Goal: Check status: Check status

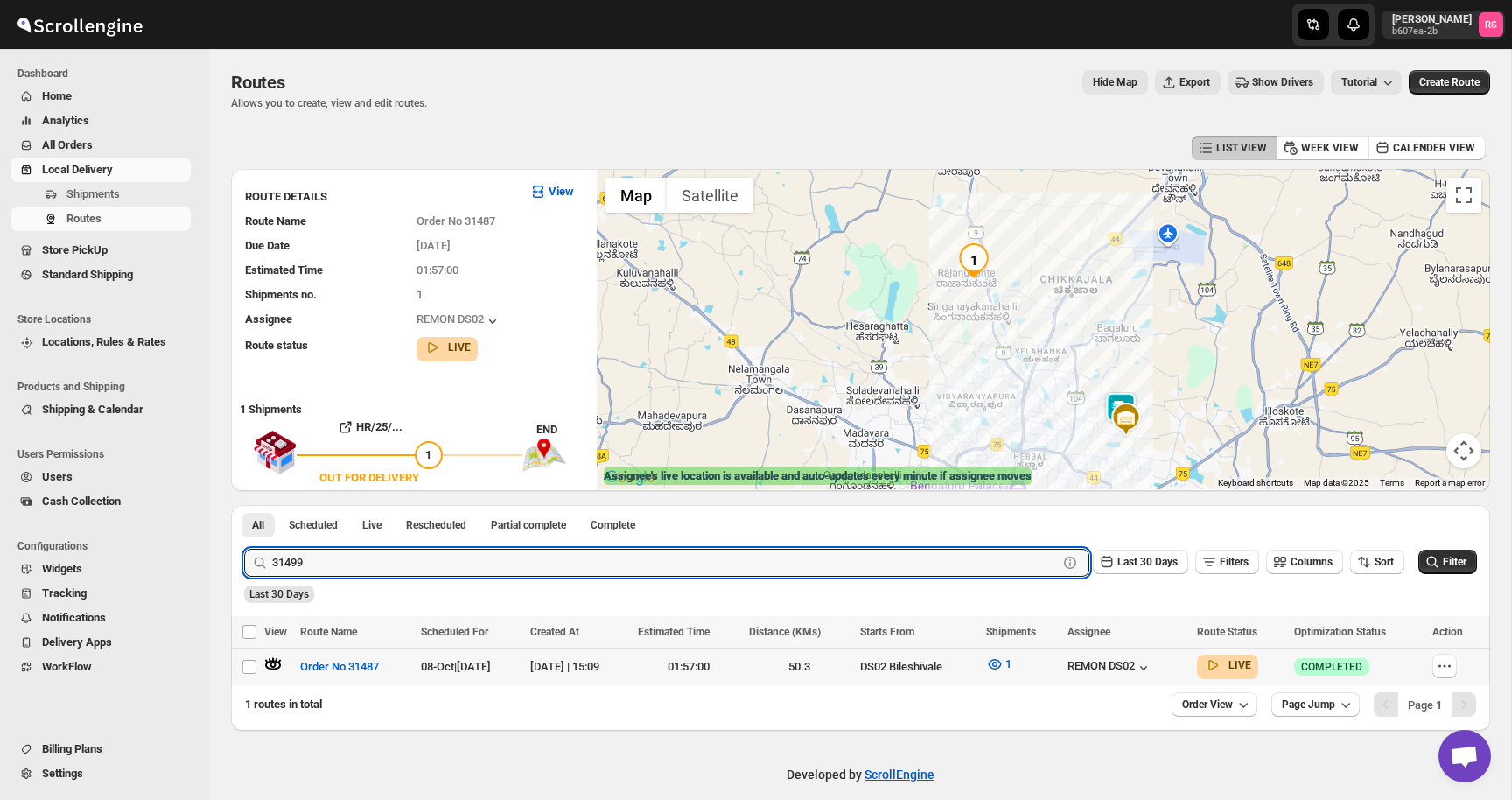
type input "31499"
click at [244, 505] on button "Submit" at bounding box center [269, 514] width 50 height 19
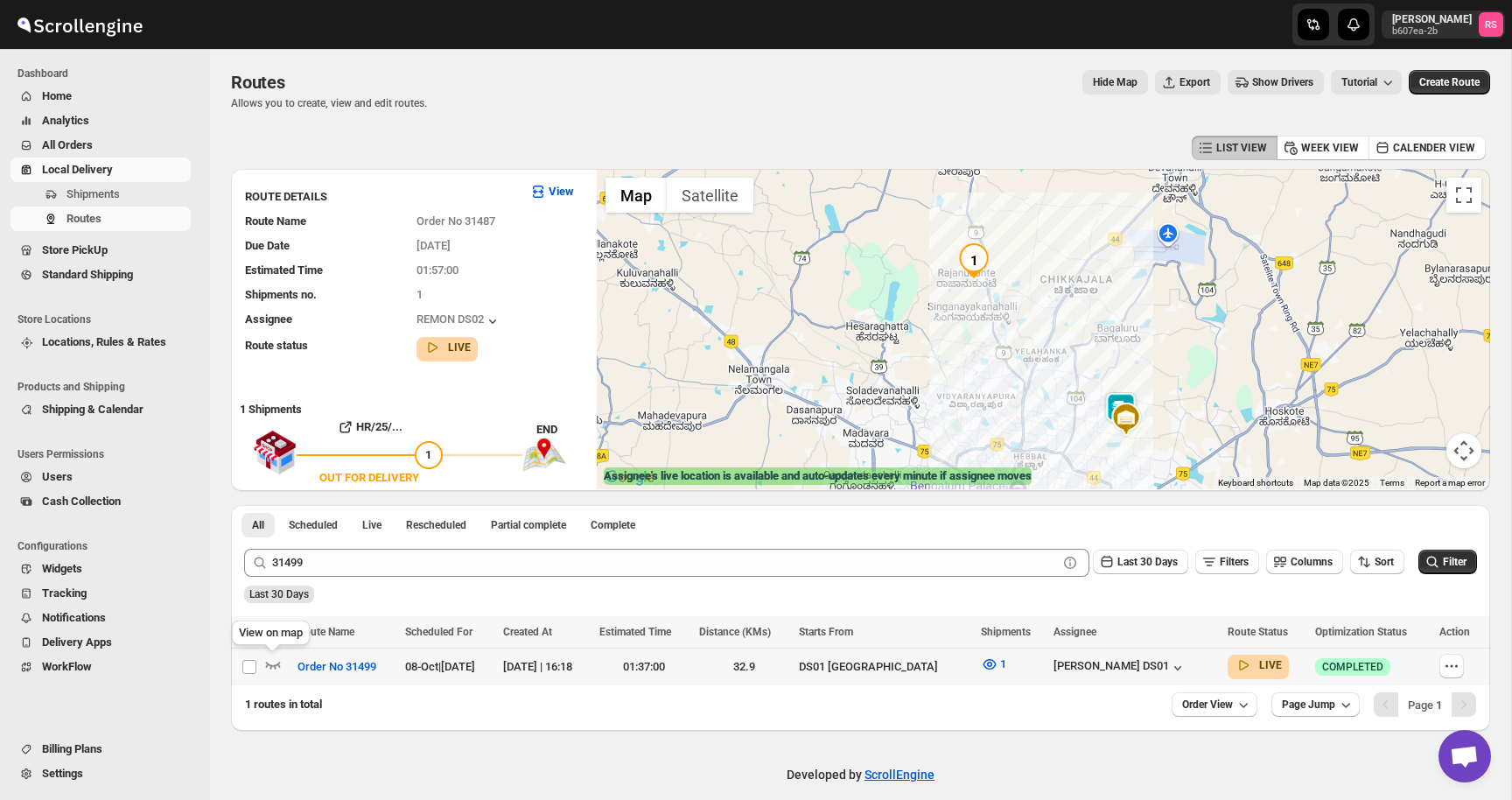
click at [273, 663] on icon "button" at bounding box center [273, 664] width 18 height 18
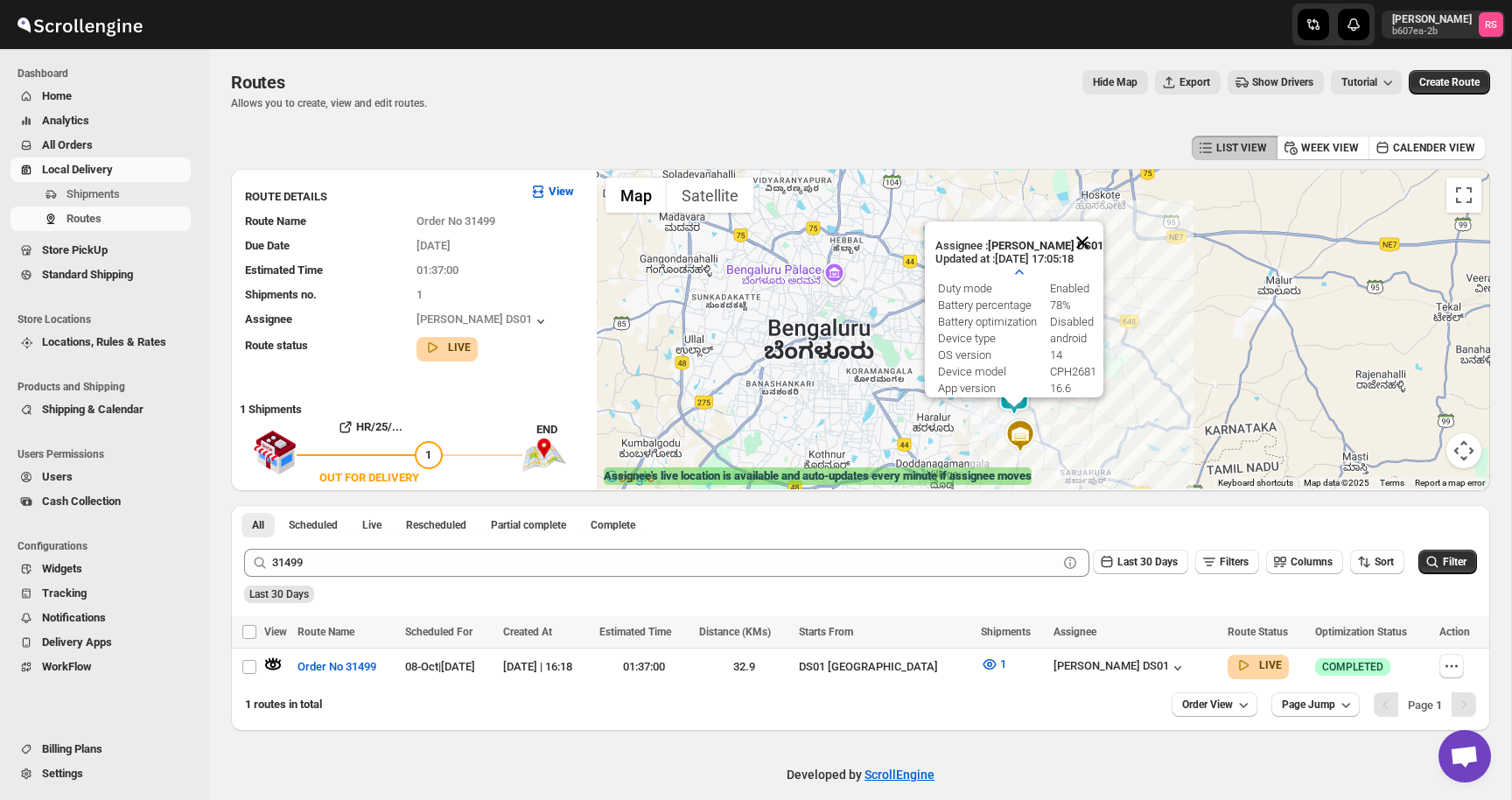
click at [1087, 244] on button "Close" at bounding box center [1081, 242] width 42 height 42
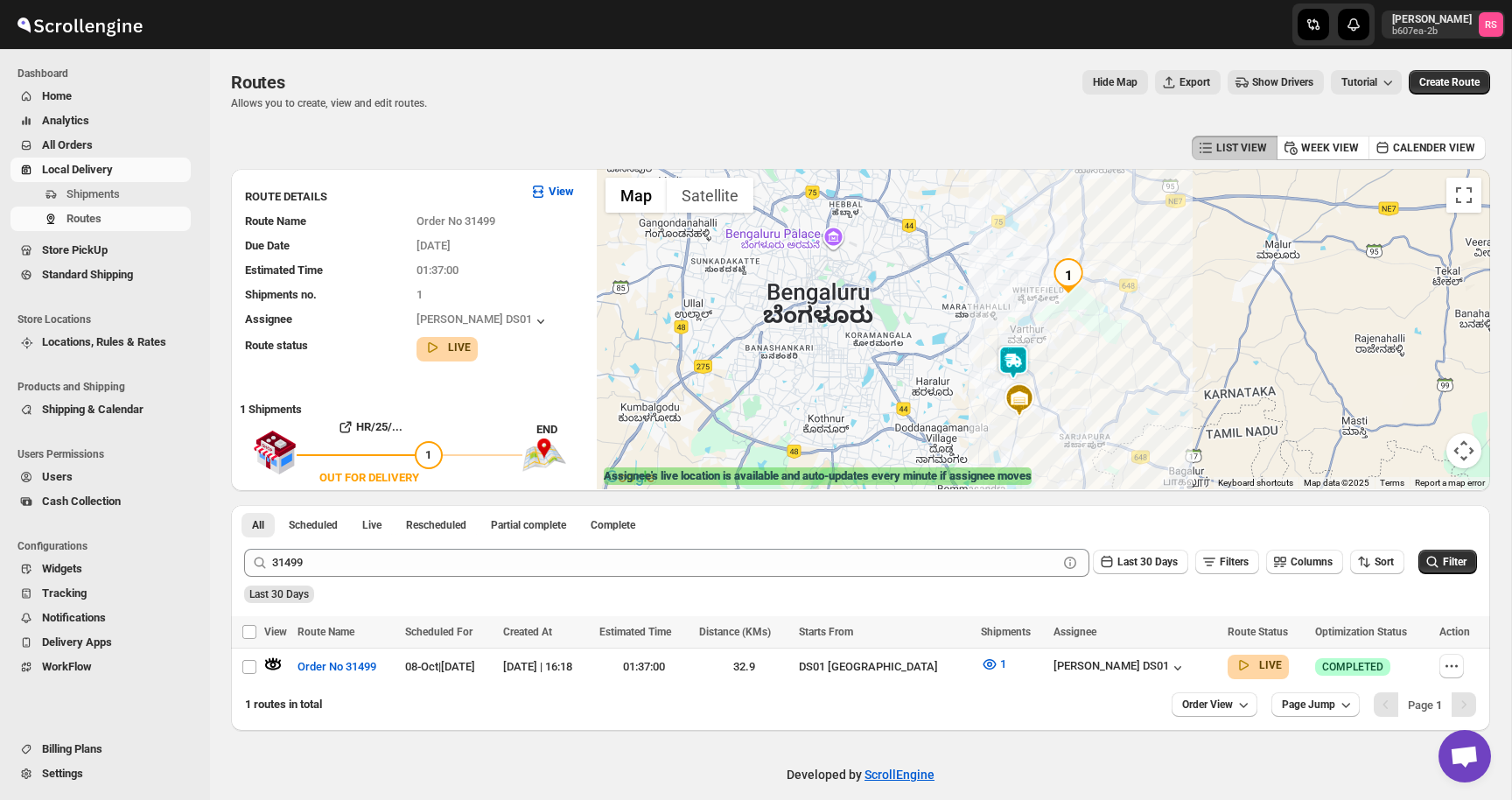
drag, startPoint x: 1066, startPoint y: 386, endPoint x: 1065, endPoint y: 345, distance: 41.0
click at [1065, 345] on div at bounding box center [1043, 329] width 893 height 321
click at [1028, 387] on img at bounding box center [1018, 396] width 35 height 35
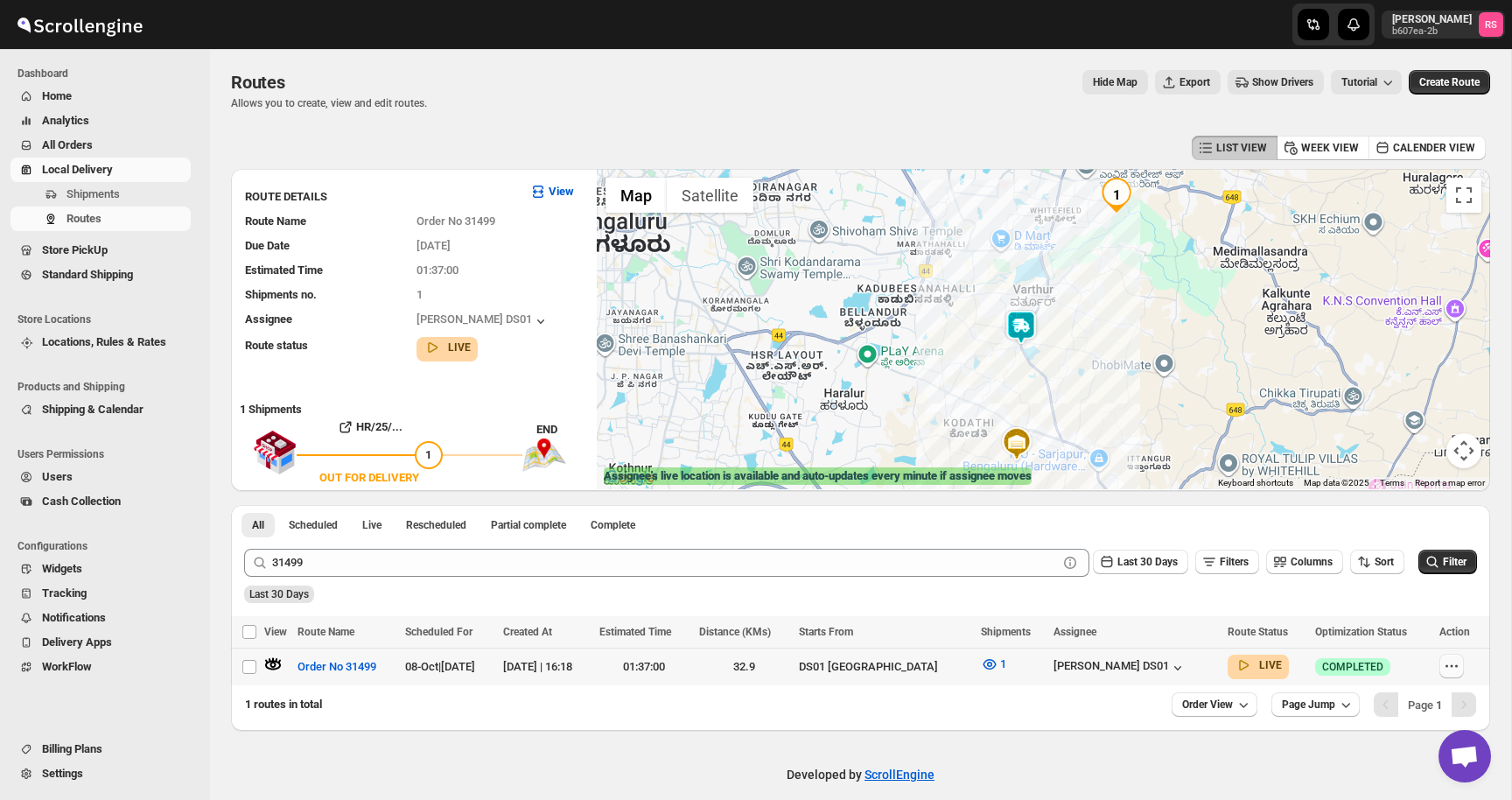
click at [1447, 658] on icon "button" at bounding box center [1452, 666] width 18 height 18
checkbox input "true"
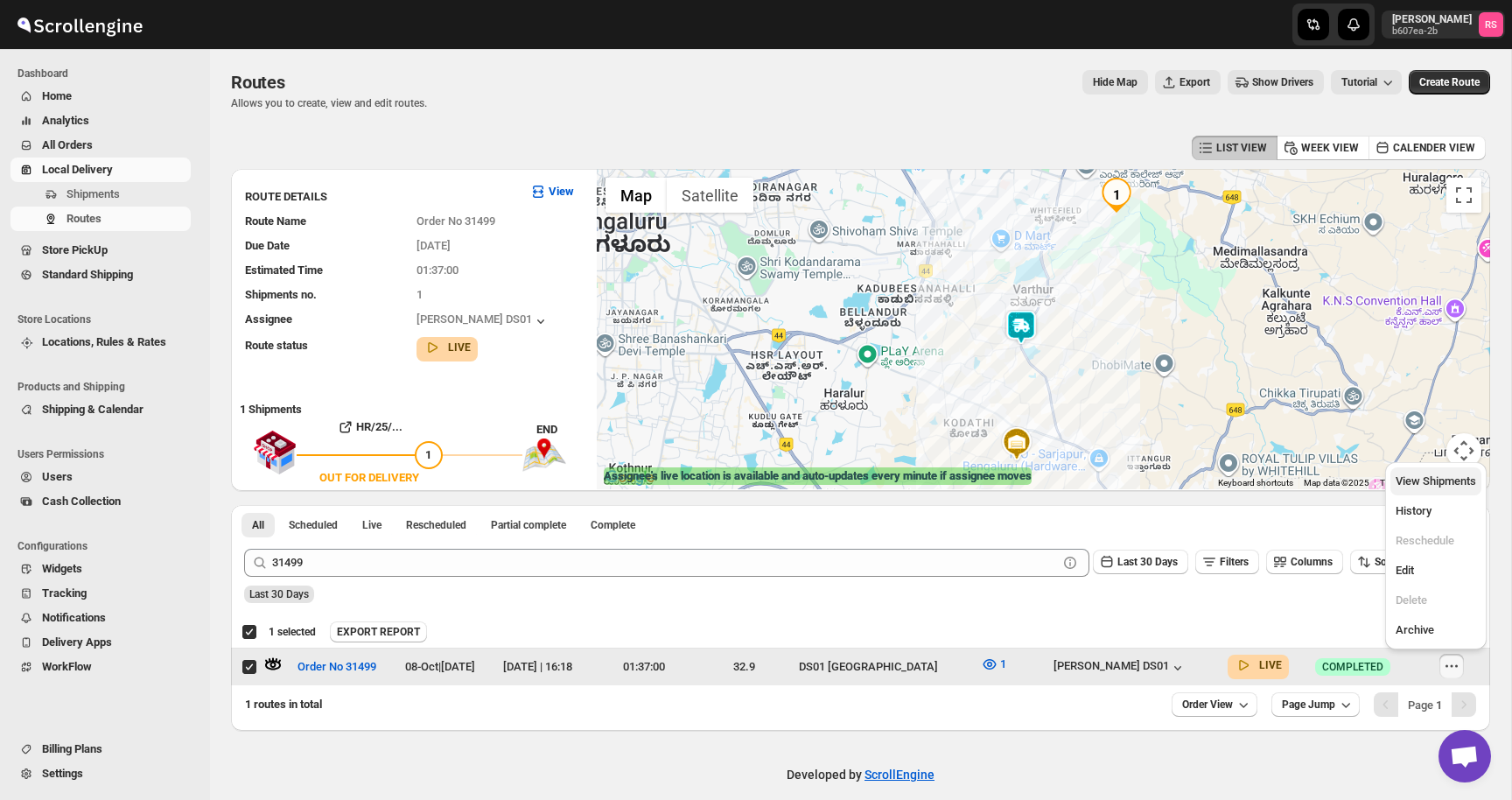
click at [1430, 482] on span "View Shipments" at bounding box center [1436, 480] width 81 height 13
checkbox input "false"
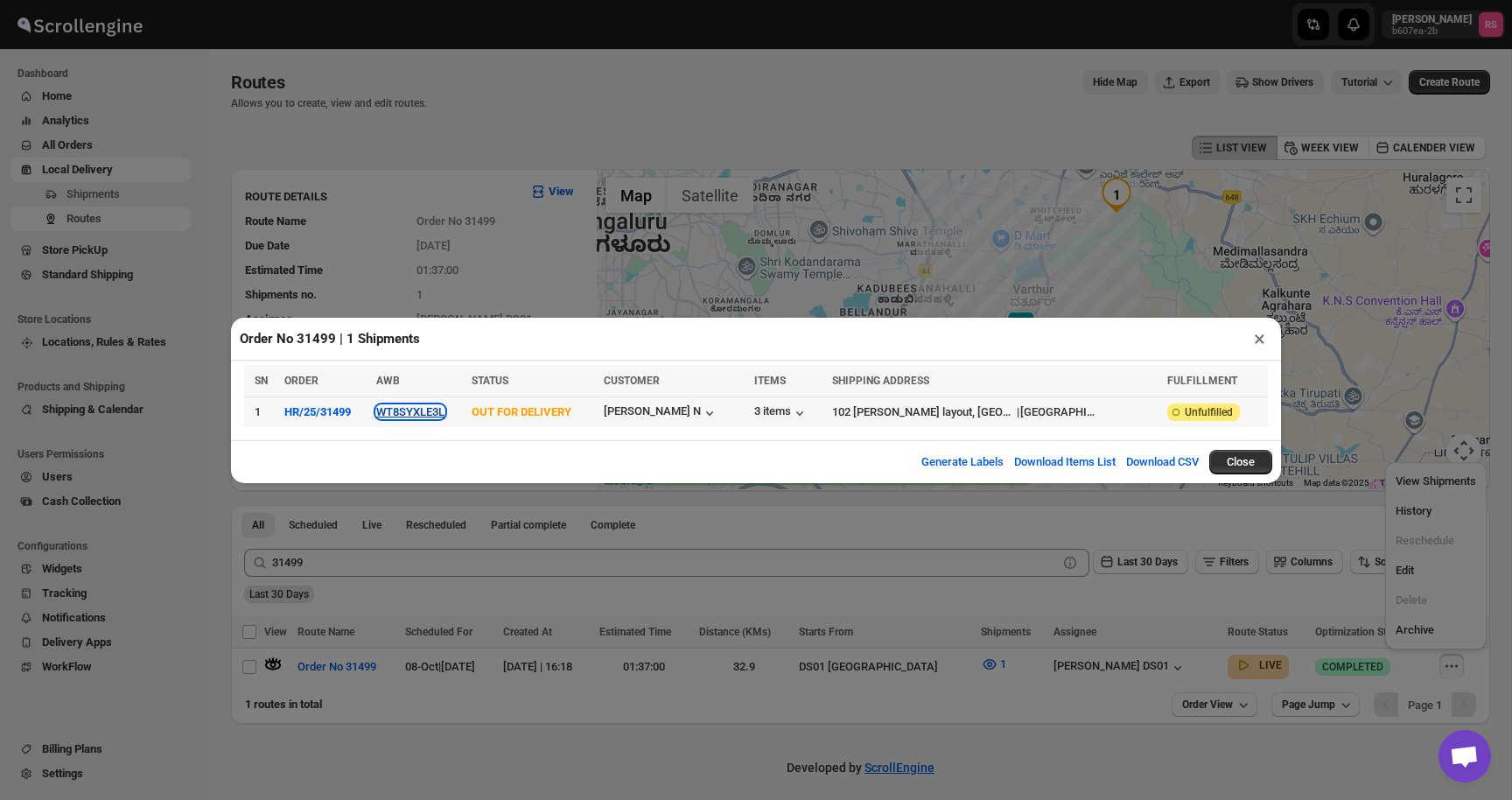
click at [436, 412] on button "WT8SYXLE3L" at bounding box center [410, 411] width 68 height 13
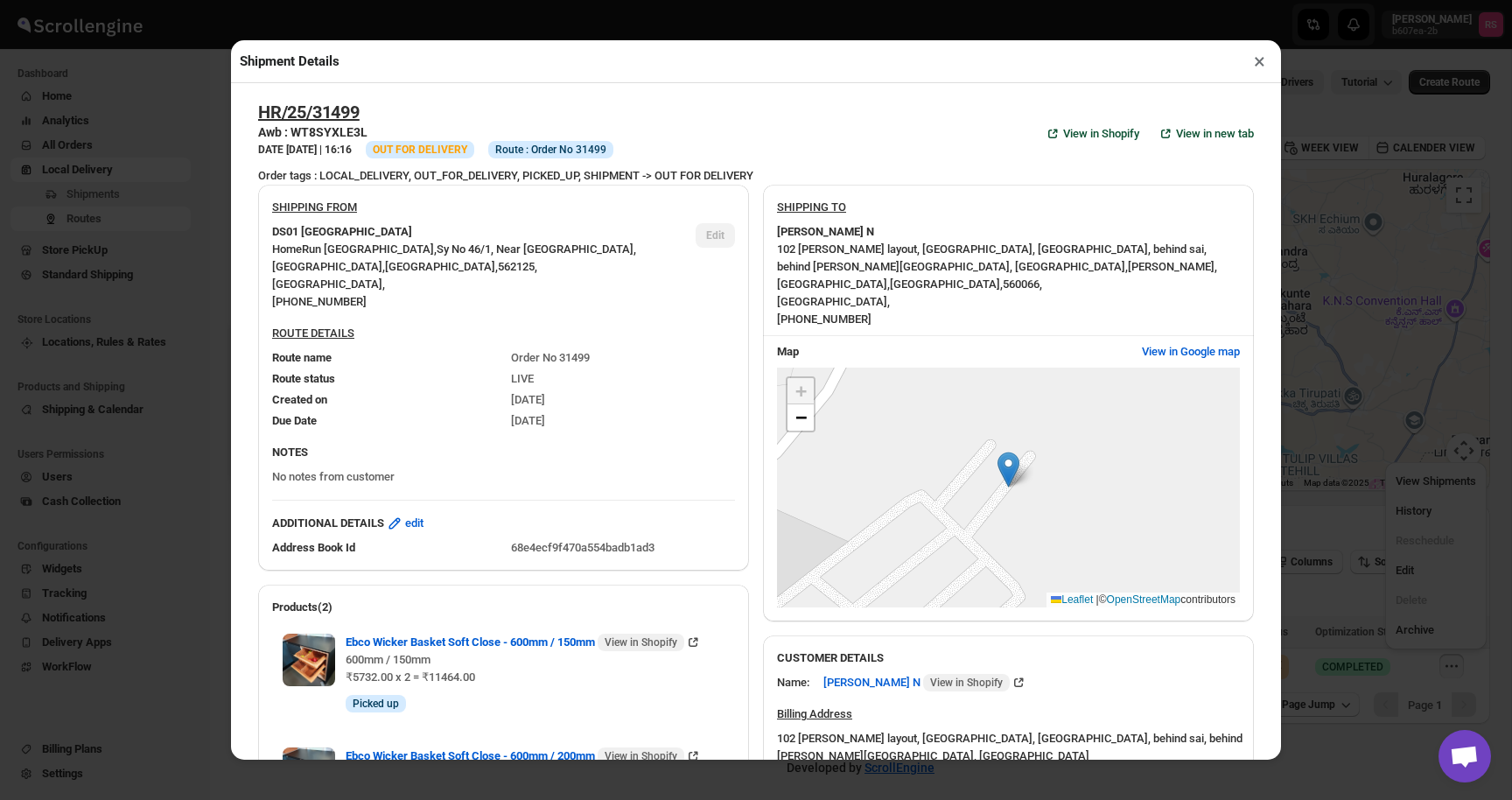
click at [1250, 64] on button "×" at bounding box center [1259, 61] width 26 height 25
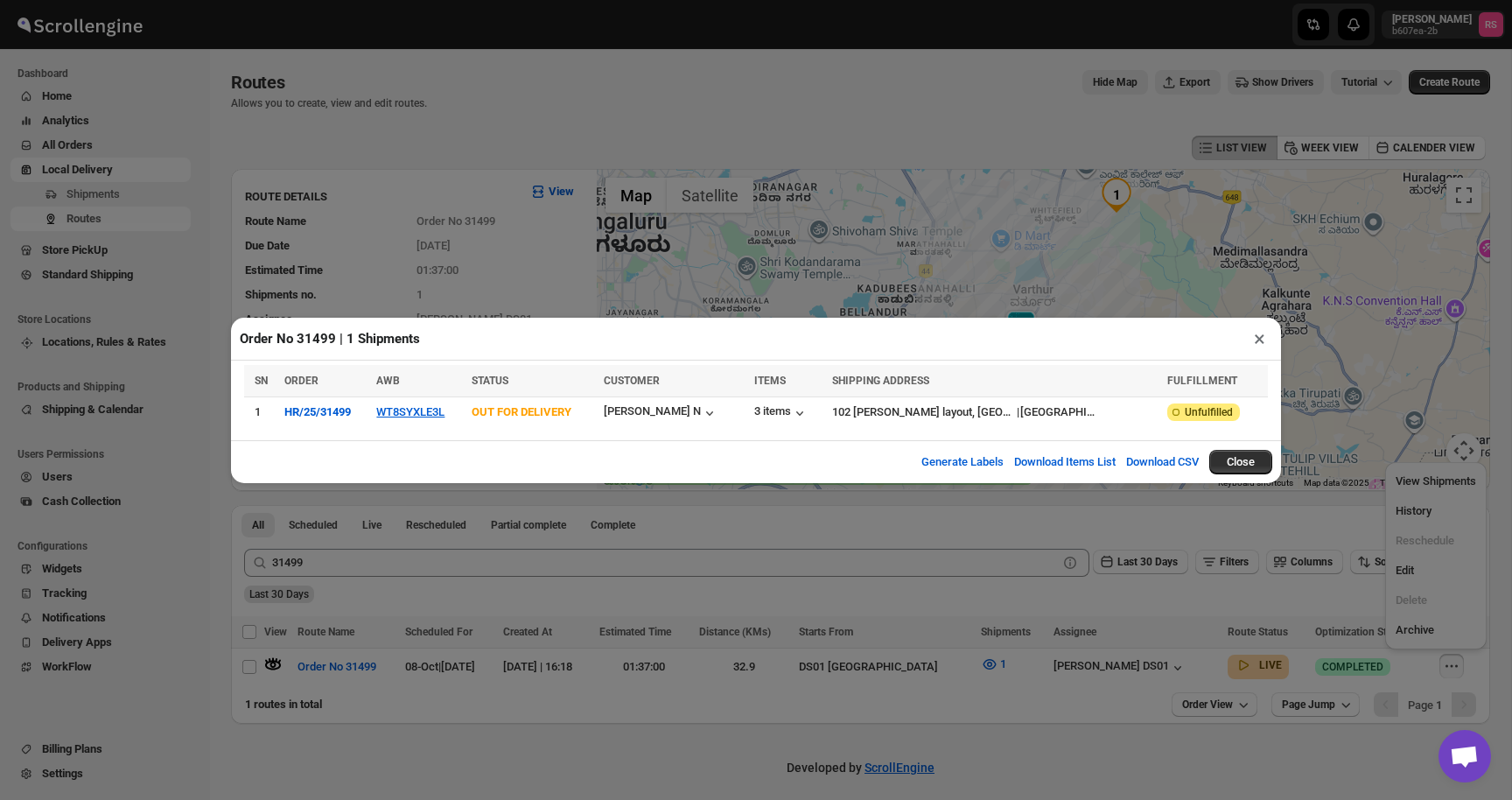
click at [1259, 332] on button "×" at bounding box center [1259, 339] width 26 height 25
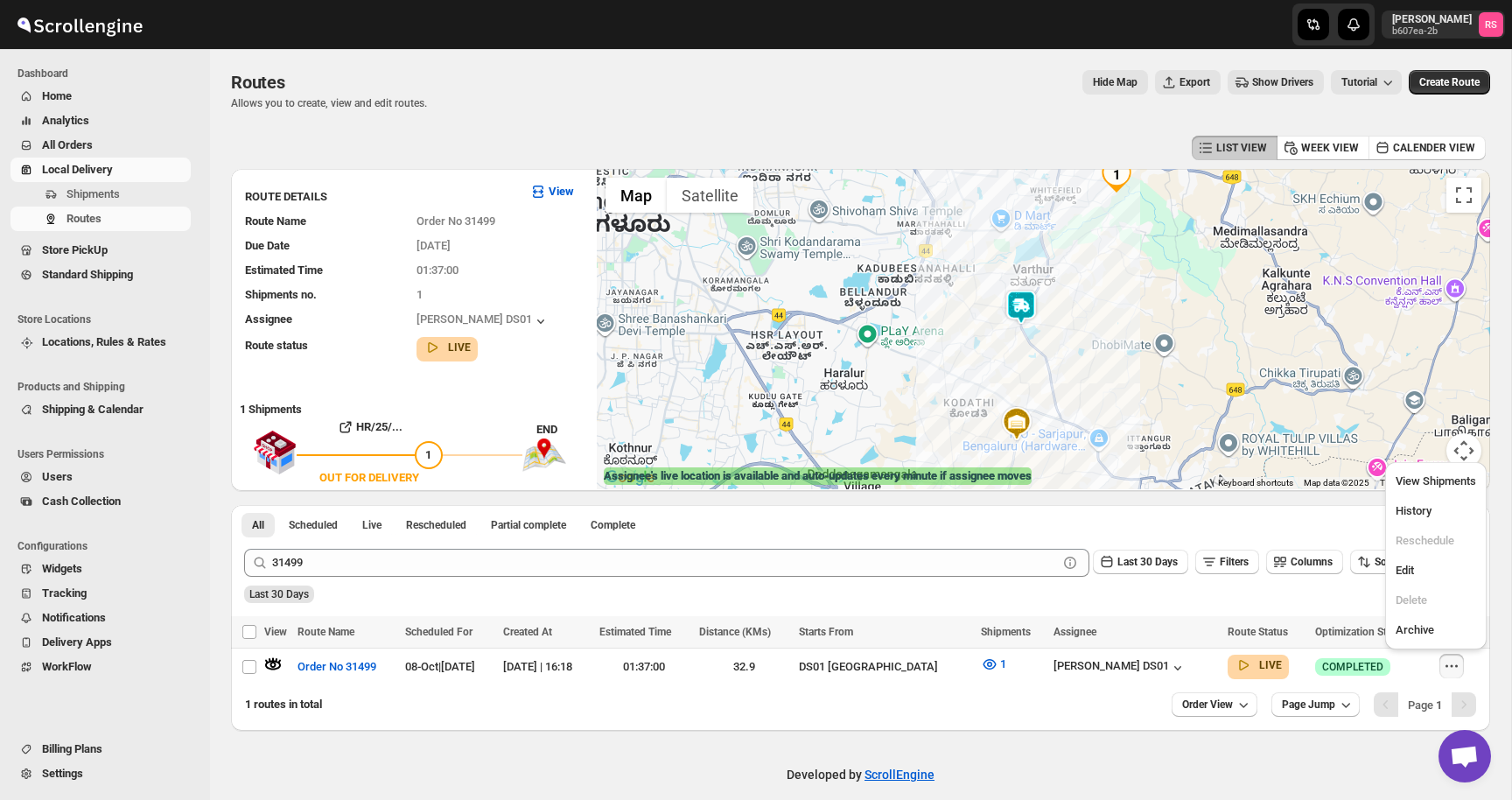
drag, startPoint x: 1043, startPoint y: 376, endPoint x: 1043, endPoint y: 349, distance: 27.0
click at [1043, 349] on div at bounding box center [1043, 329] width 893 height 321
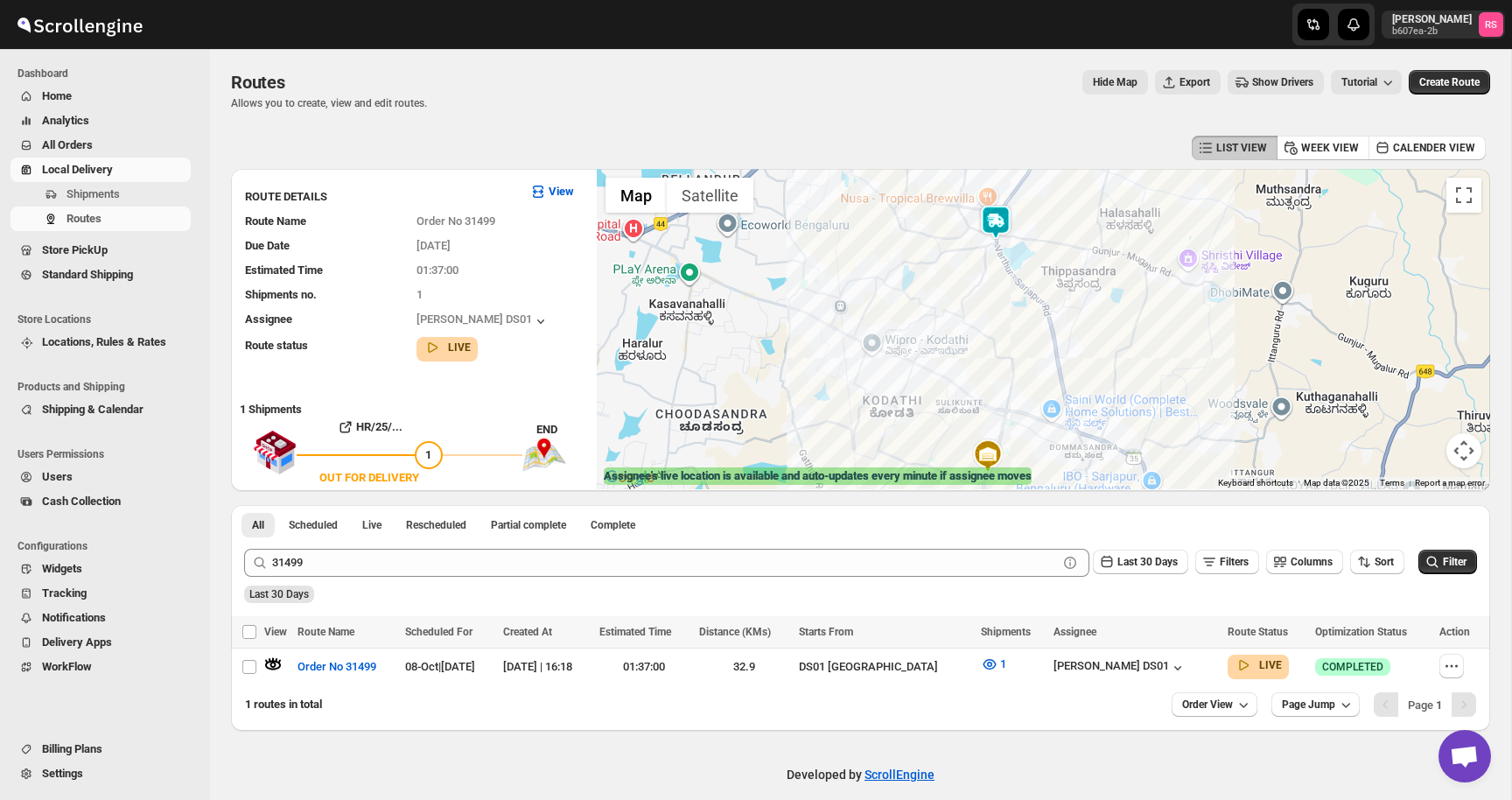
drag, startPoint x: 994, startPoint y: 403, endPoint x: 992, endPoint y: 292, distance: 111.0
click at [992, 292] on div at bounding box center [1043, 329] width 893 height 321
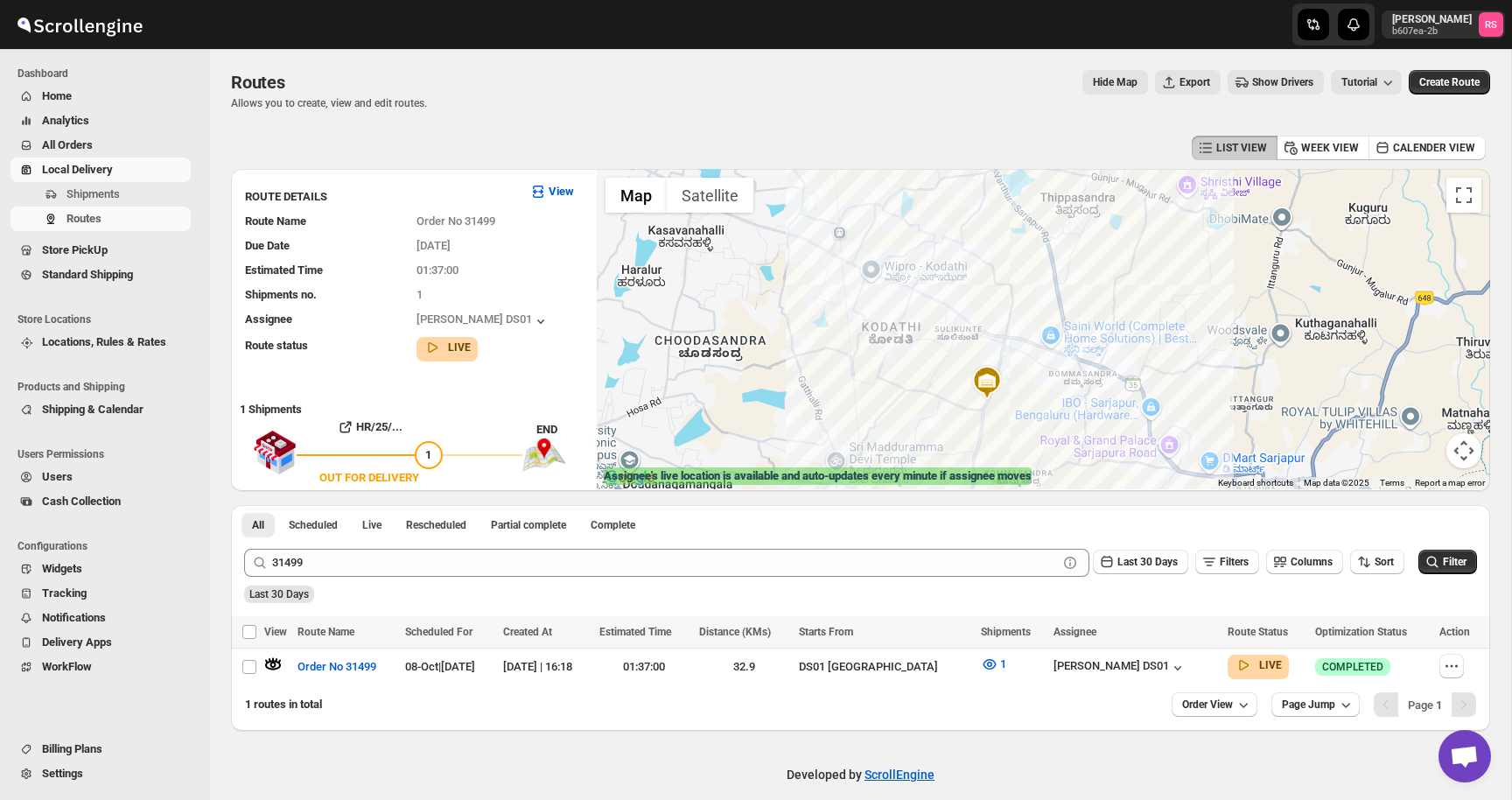
drag, startPoint x: 990, startPoint y: 297, endPoint x: 962, endPoint y: 339, distance: 50.5
click at [962, 339] on div at bounding box center [1043, 329] width 893 height 321
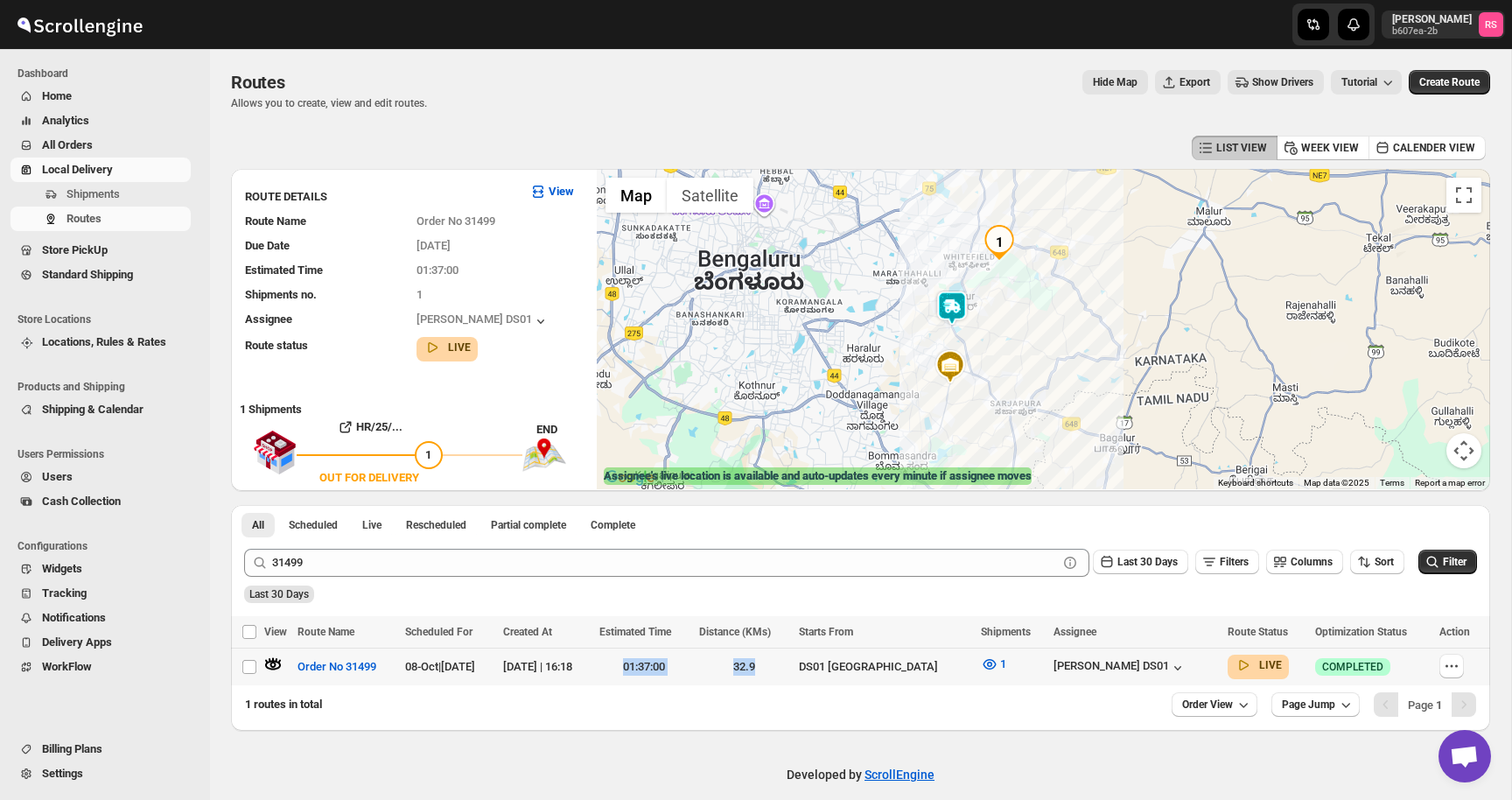
drag, startPoint x: 653, startPoint y: 672, endPoint x: 756, endPoint y: 677, distance: 103.1
click at [756, 677] on tr "Select route Order No 31499 08-Oct | [DATE] [DATE] | 16:18 01:37:00 32.9 DS01 […" at bounding box center [860, 667] width 1259 height 37
checkbox input "true"
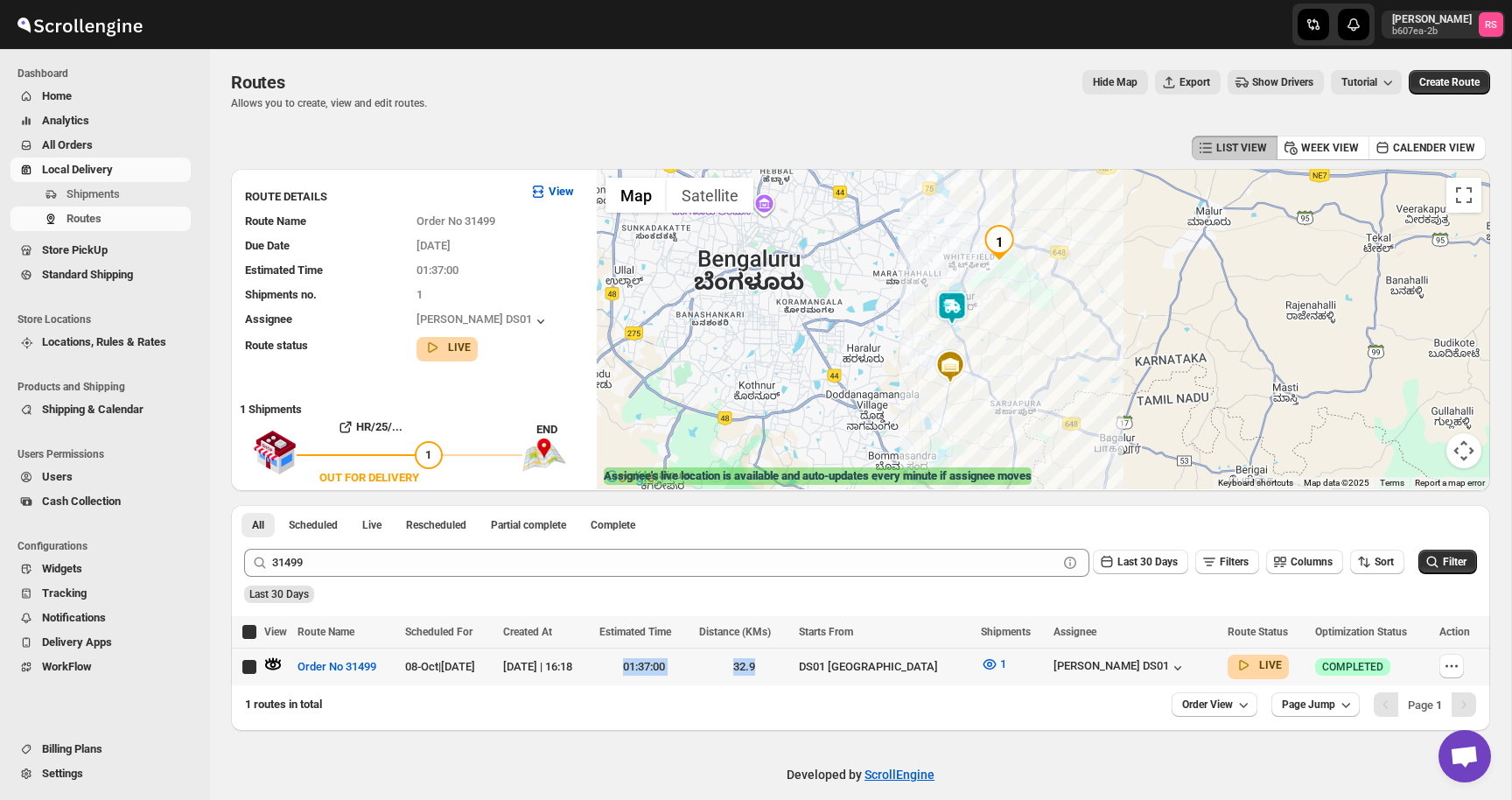
checkbox input "true"
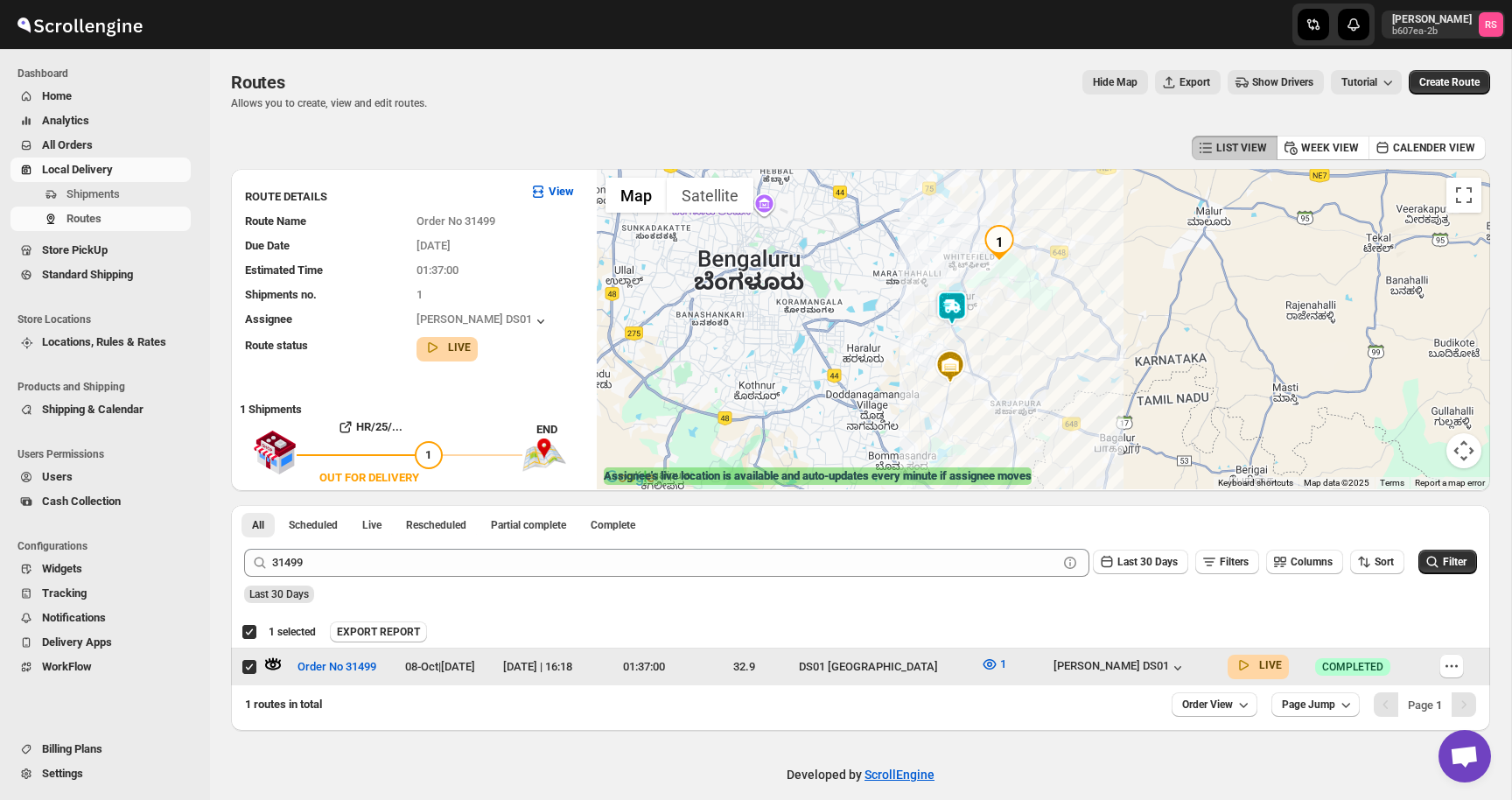
click at [730, 704] on div "1 routes in total" at bounding box center [701, 705] width 913 height 18
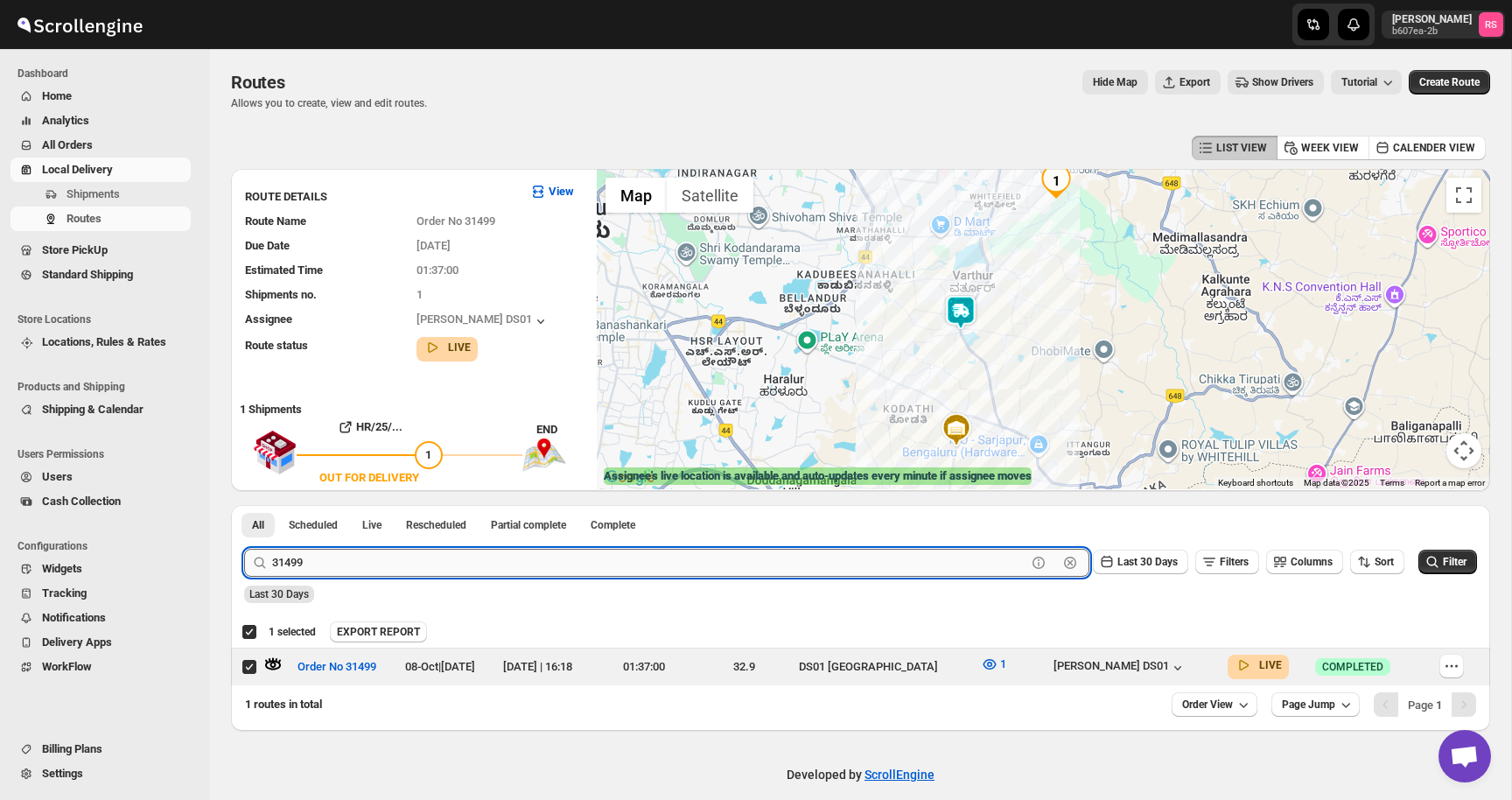
click at [400, 567] on input "31499" at bounding box center [650, 563] width 755 height 28
click at [252, 663] on input "Select route" at bounding box center [249, 667] width 14 height 14
checkbox input "false"
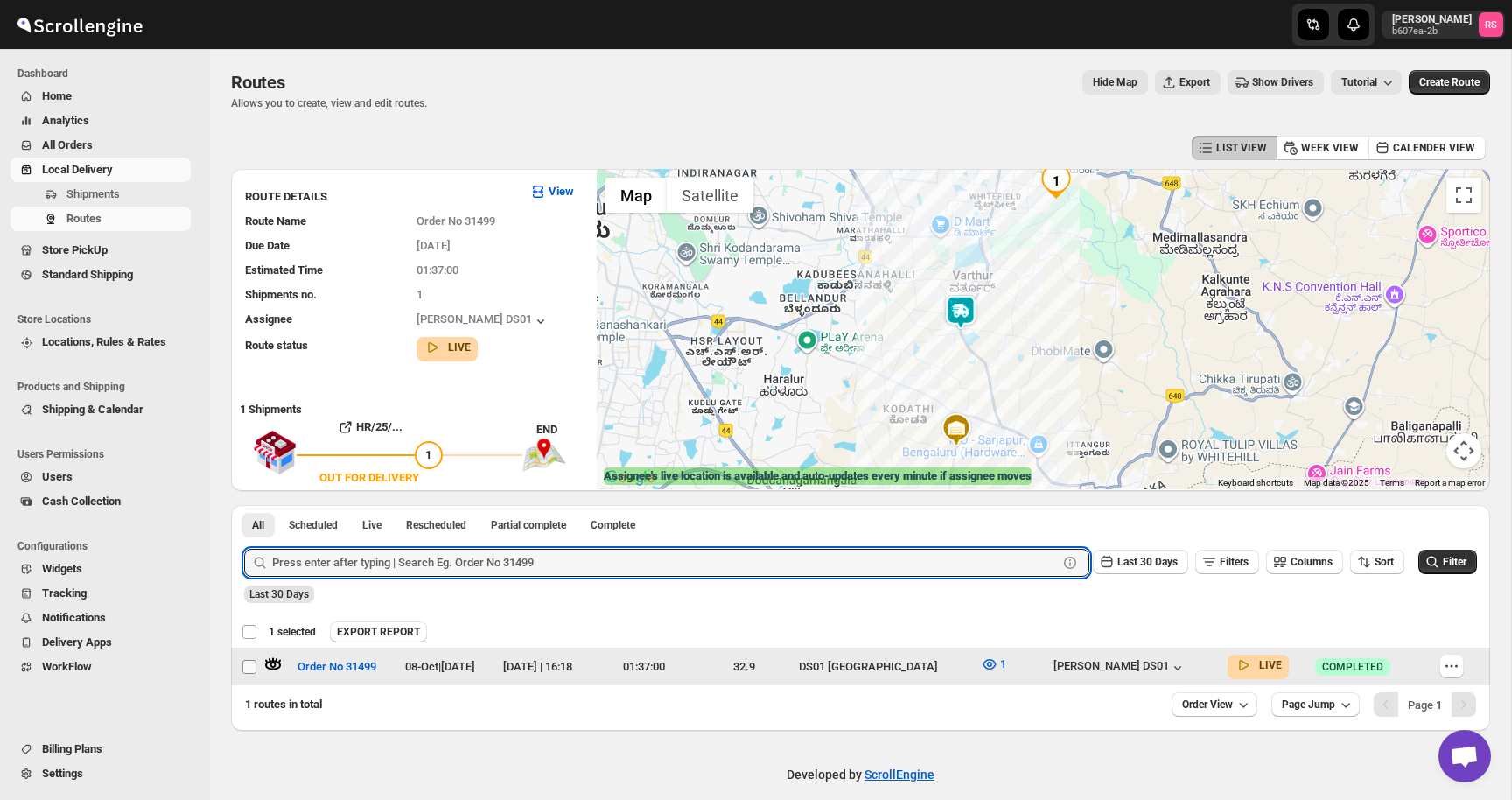
checkbox input "false"
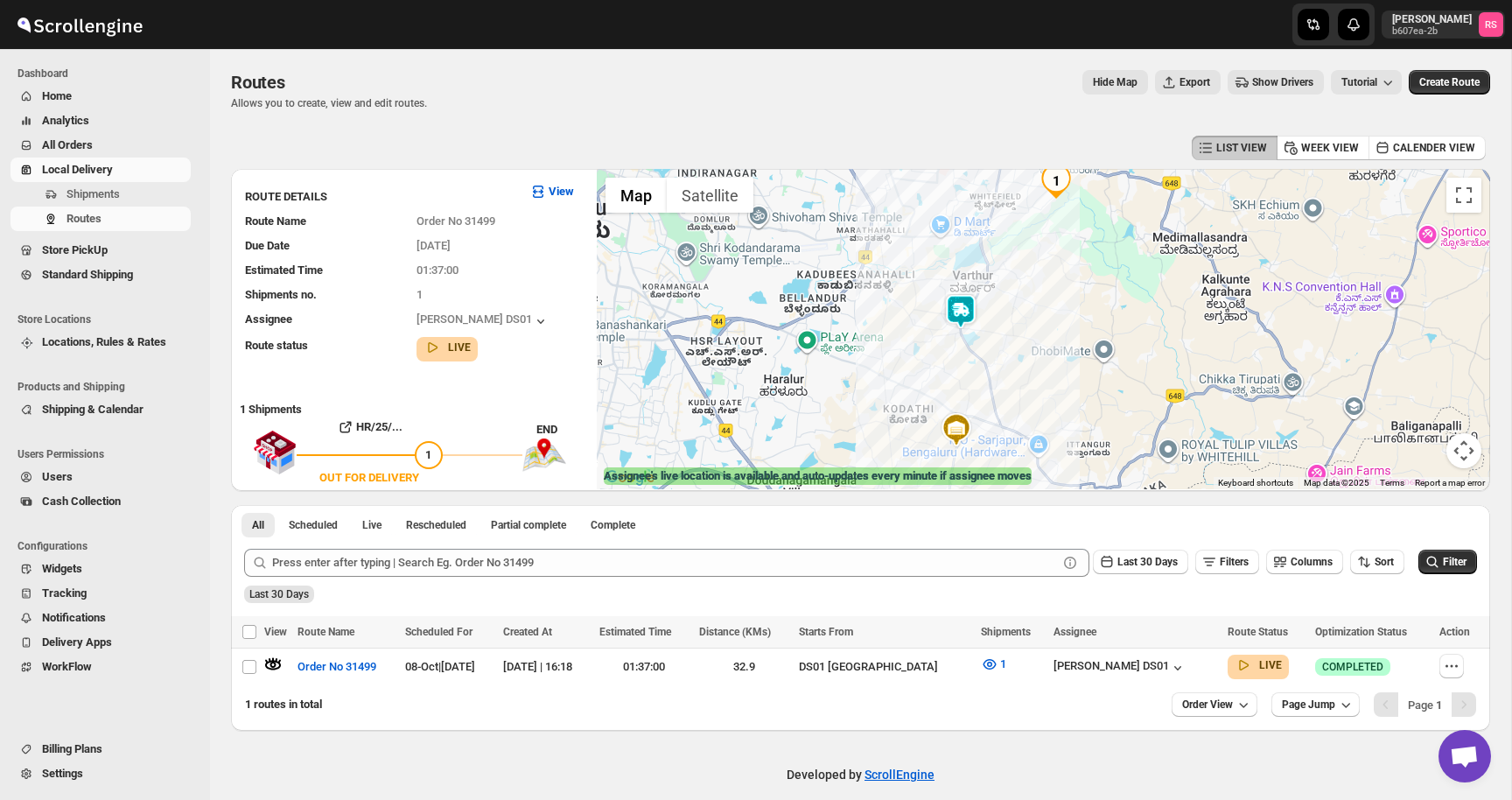
click at [508, 602] on div "Last 30 Days" at bounding box center [859, 589] width 1237 height 30
click at [115, 218] on span "Routes" at bounding box center [127, 219] width 121 height 18
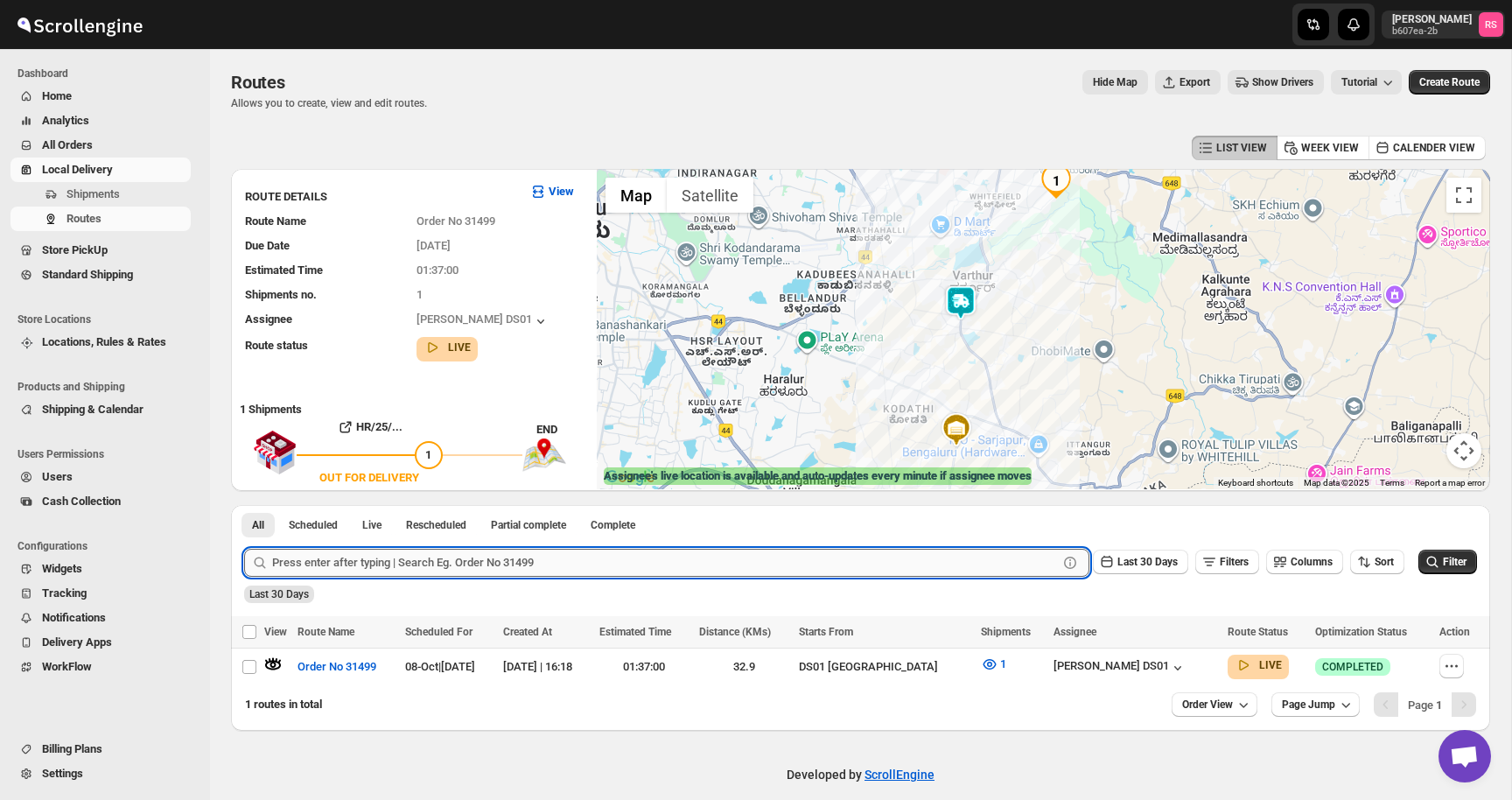
click at [417, 561] on input "text" at bounding box center [665, 563] width 786 height 28
type input "31487"
click at [244, 505] on button "Submit" at bounding box center [269, 514] width 50 height 19
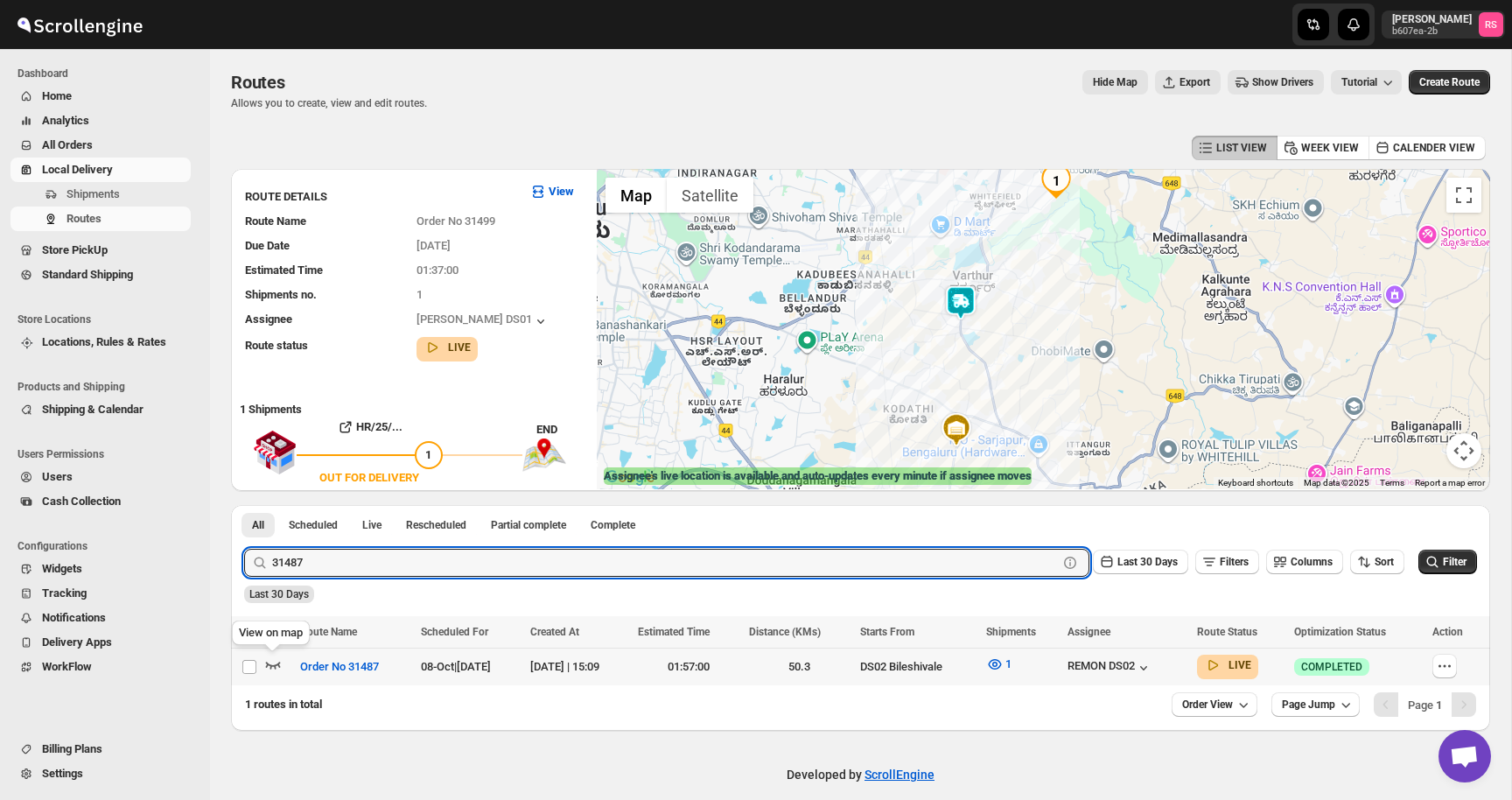
click at [273, 664] on icon "button" at bounding box center [273, 664] width 18 height 18
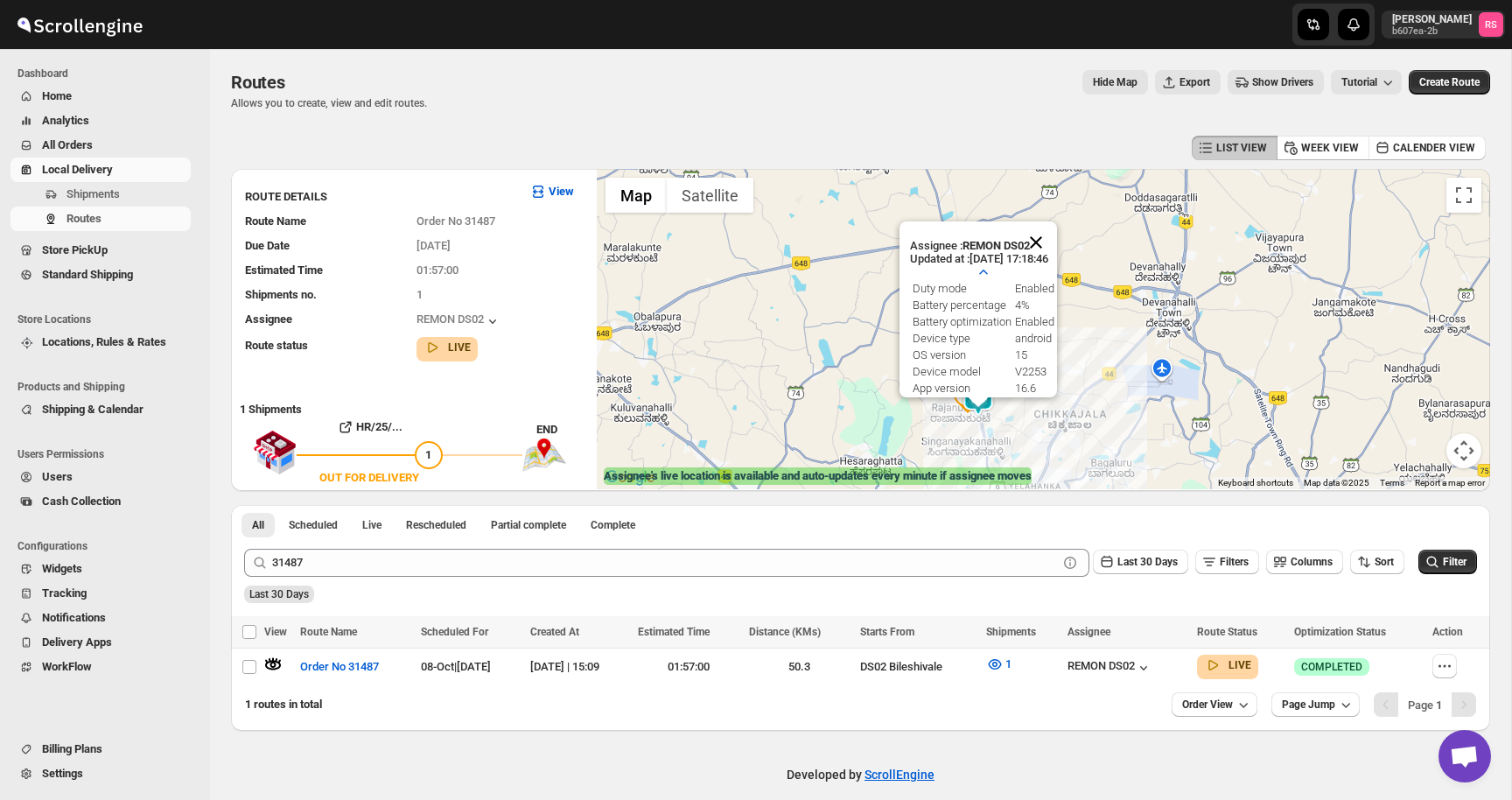
click at [1053, 246] on button "Close" at bounding box center [1035, 242] width 42 height 42
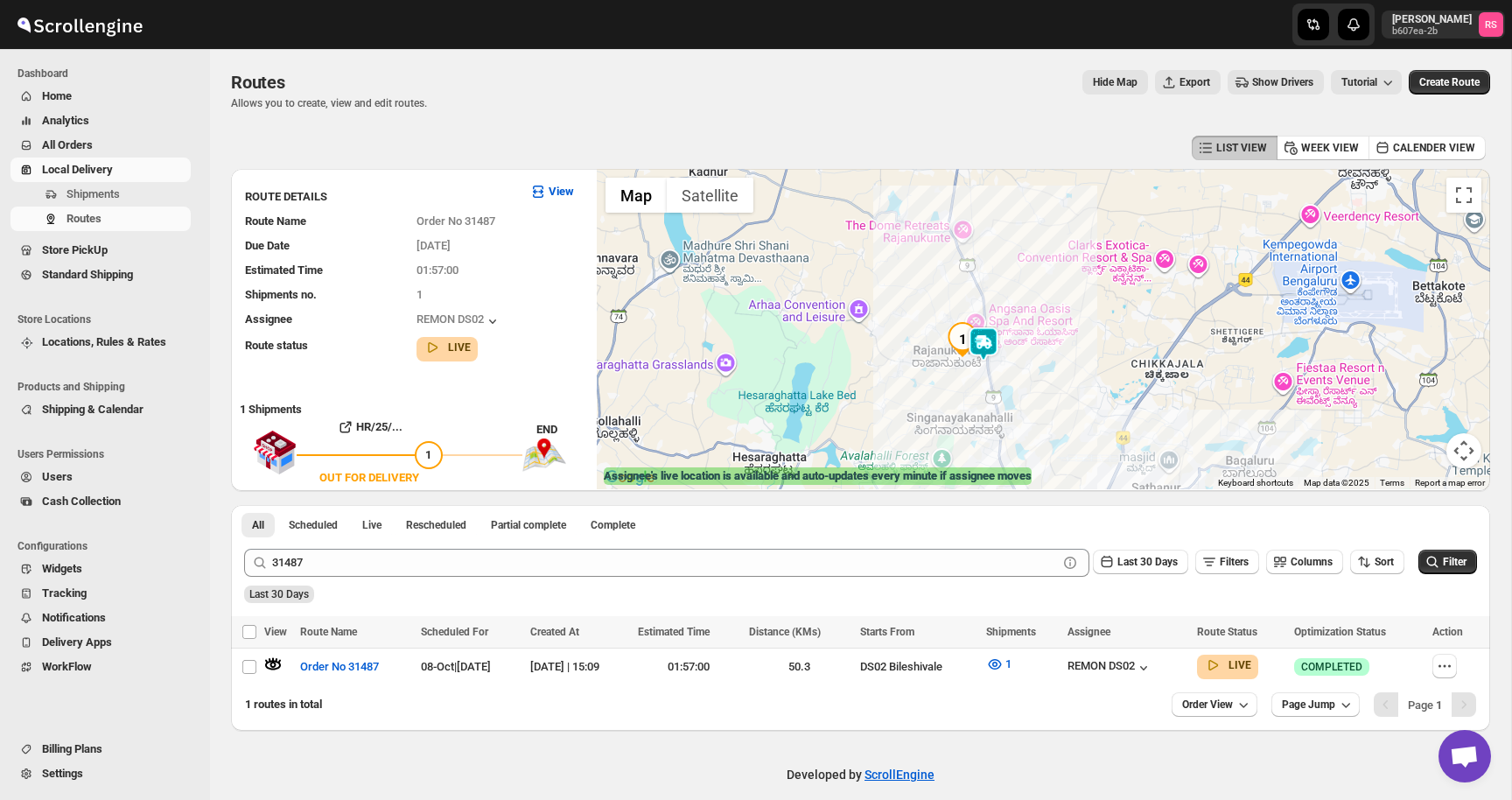
drag, startPoint x: 973, startPoint y: 396, endPoint x: 973, endPoint y: 321, distance: 75.0
click at [973, 322] on img "1" at bounding box center [962, 339] width 35 height 35
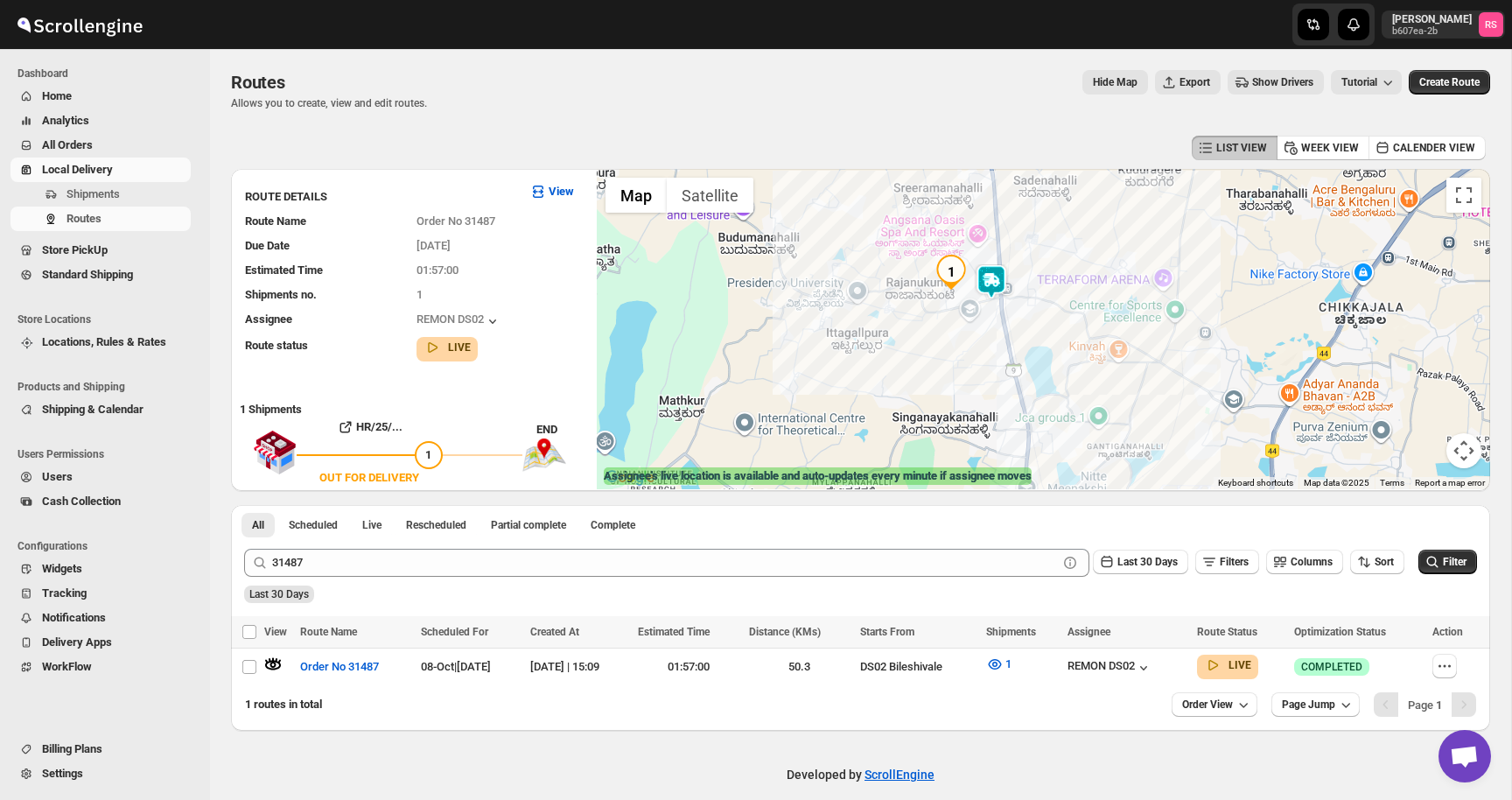
drag, startPoint x: 979, startPoint y: 368, endPoint x: 979, endPoint y: 265, distance: 103.0
click at [979, 265] on img at bounding box center [991, 281] width 35 height 35
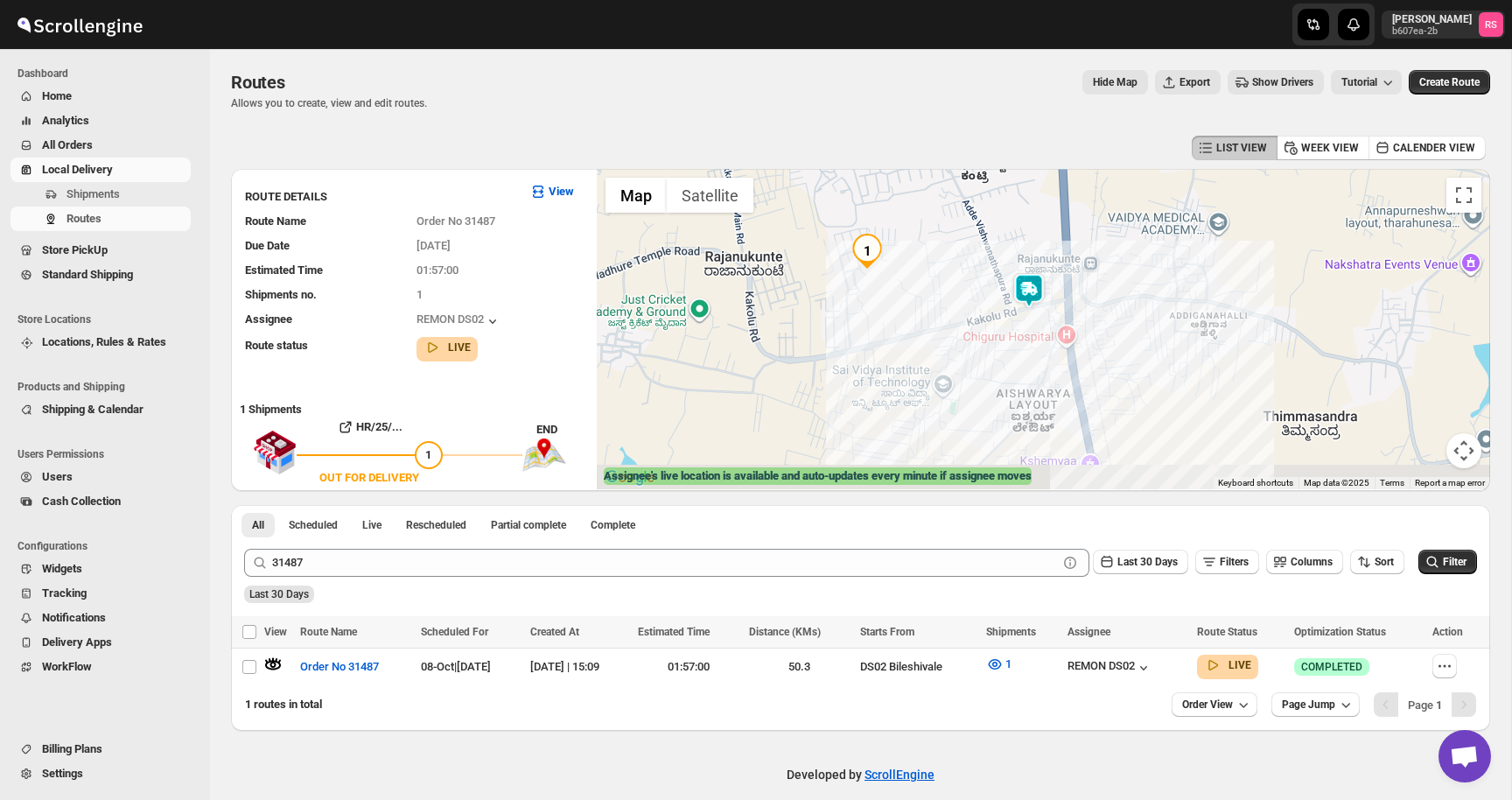
drag, startPoint x: 962, startPoint y: 311, endPoint x: 962, endPoint y: 210, distance: 101.0
click at [962, 210] on div at bounding box center [1043, 329] width 893 height 321
drag, startPoint x: 923, startPoint y: 273, endPoint x: 928, endPoint y: 316, distance: 43.3
click at [928, 316] on div at bounding box center [1043, 329] width 893 height 321
